Goal: Communication & Community: Answer question/provide support

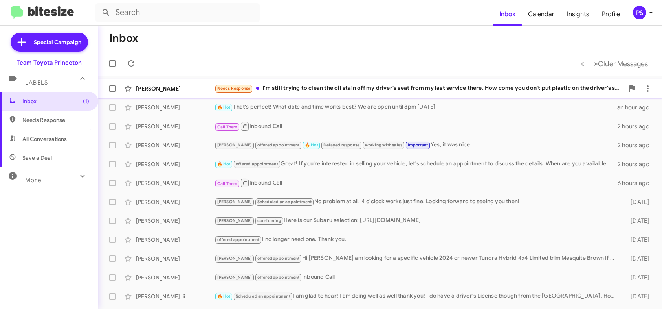
click at [326, 86] on div "Needs Response I'm still trying to clean the oil stain off my driver's seat fro…" at bounding box center [420, 88] width 410 height 9
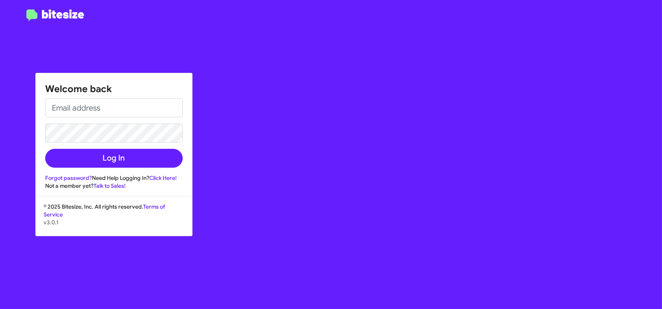
type input "[EMAIL_ADDRESS][DOMAIN_NAME]"
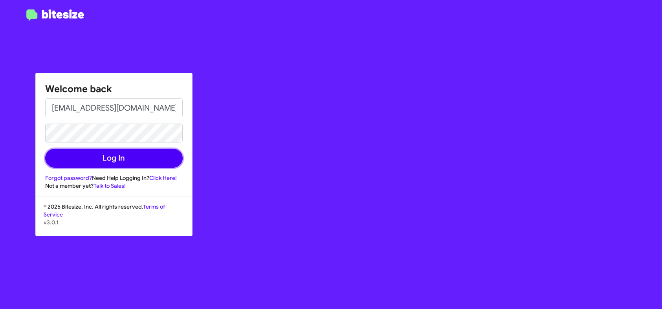
click at [101, 160] on button "Log In" at bounding box center [114, 158] width 138 height 19
